Goal: Task Accomplishment & Management: Manage account settings

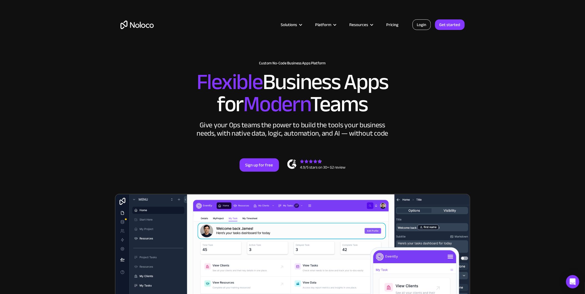
click at [429, 21] on link "Login" at bounding box center [422, 24] width 18 height 11
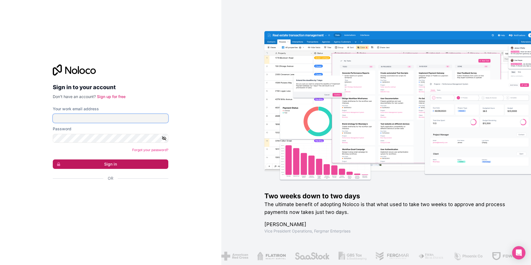
type input "[PERSON_NAME][EMAIL_ADDRESS][DOMAIN_NAME]"
click at [106, 160] on button "Sign in" at bounding box center [111, 163] width 116 height 9
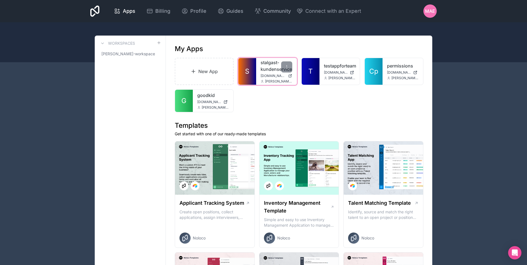
click at [248, 76] on span "S" at bounding box center [247, 71] width 4 height 9
